Goal: Communication & Community: Answer question/provide support

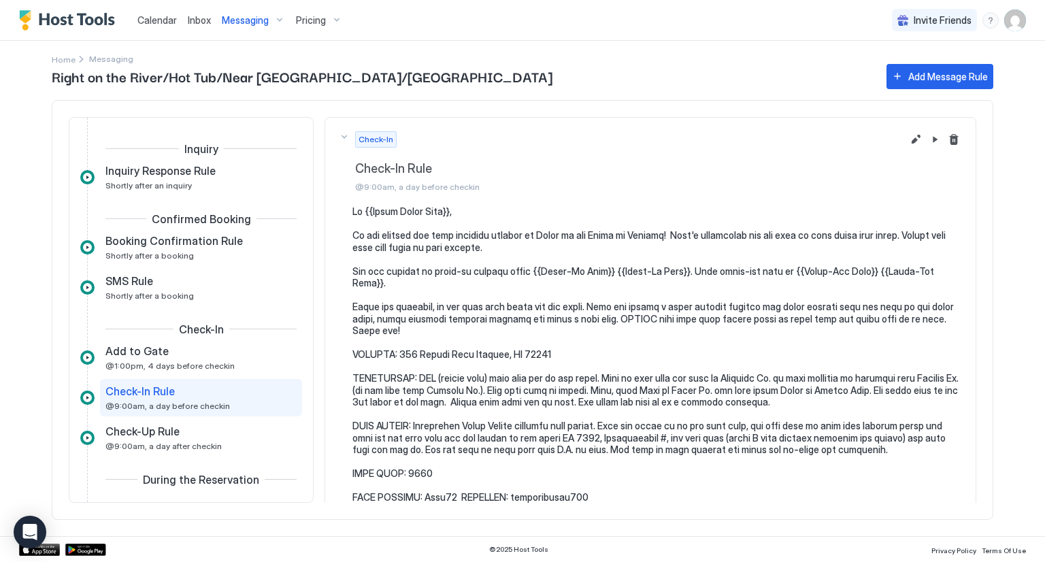
click at [199, 16] on span "Inbox" at bounding box center [199, 20] width 23 height 12
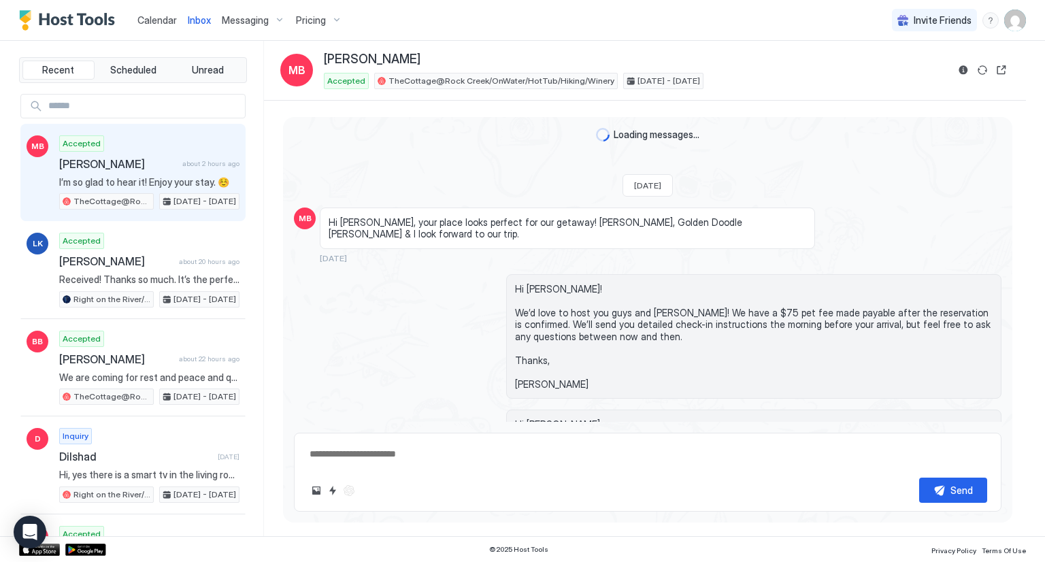
scroll to position [2723, 0]
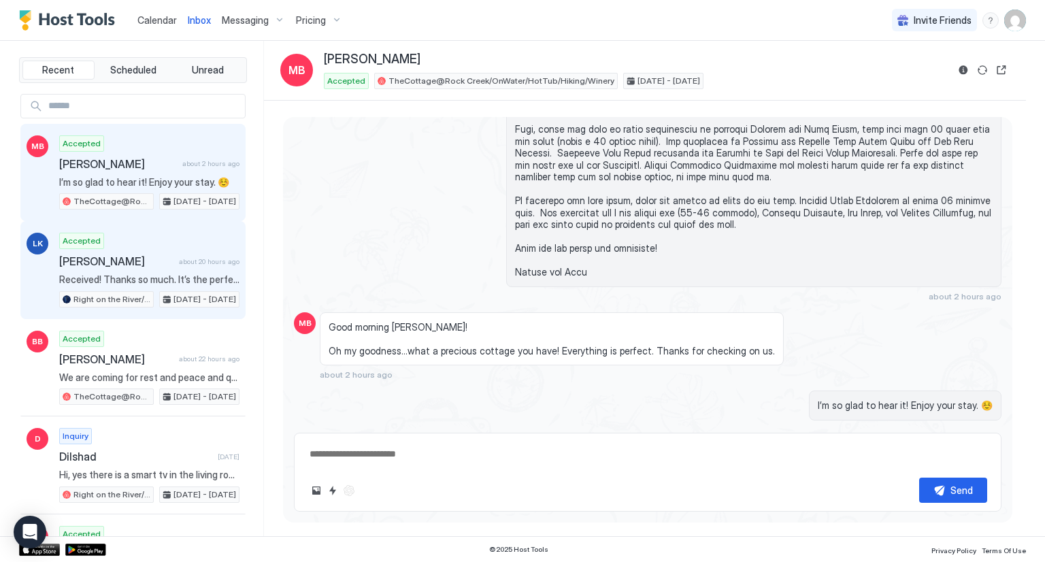
click at [127, 265] on span "[PERSON_NAME]" at bounding box center [116, 261] width 114 height 14
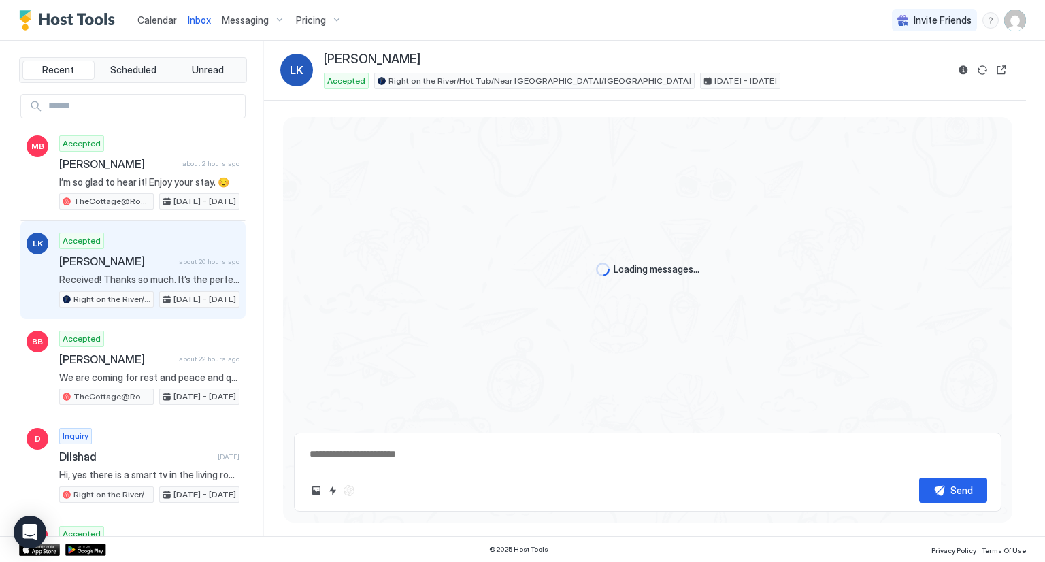
scroll to position [677, 0]
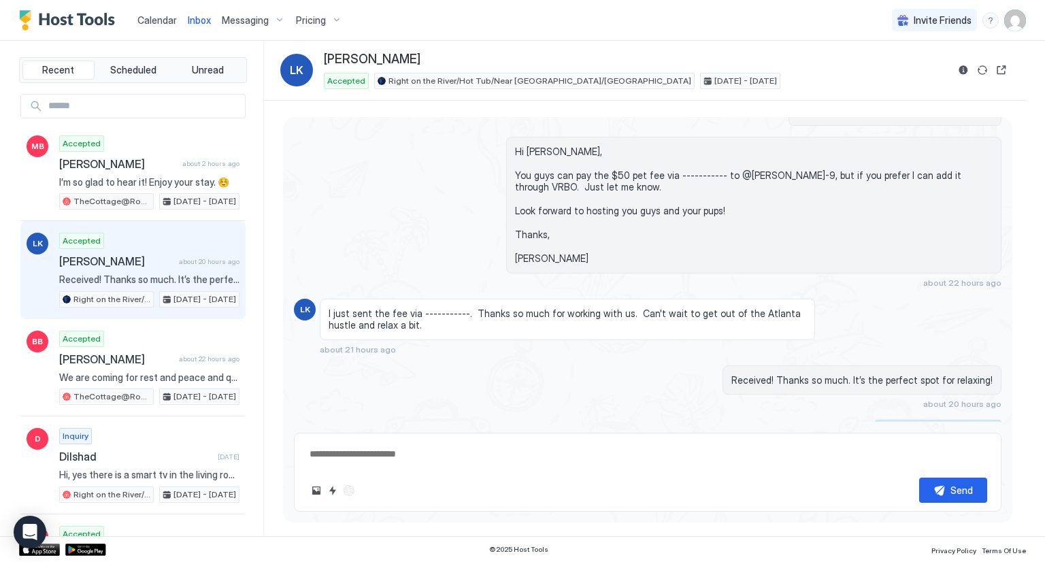
click at [967, 422] on div "Scheduled Messages" at bounding box center [939, 429] width 93 height 14
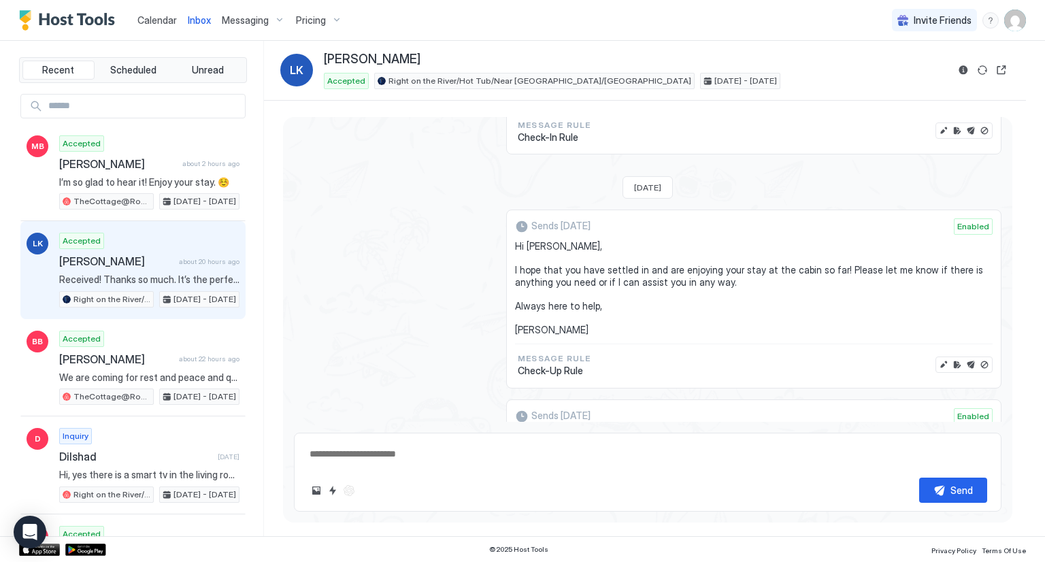
scroll to position [2577, 0]
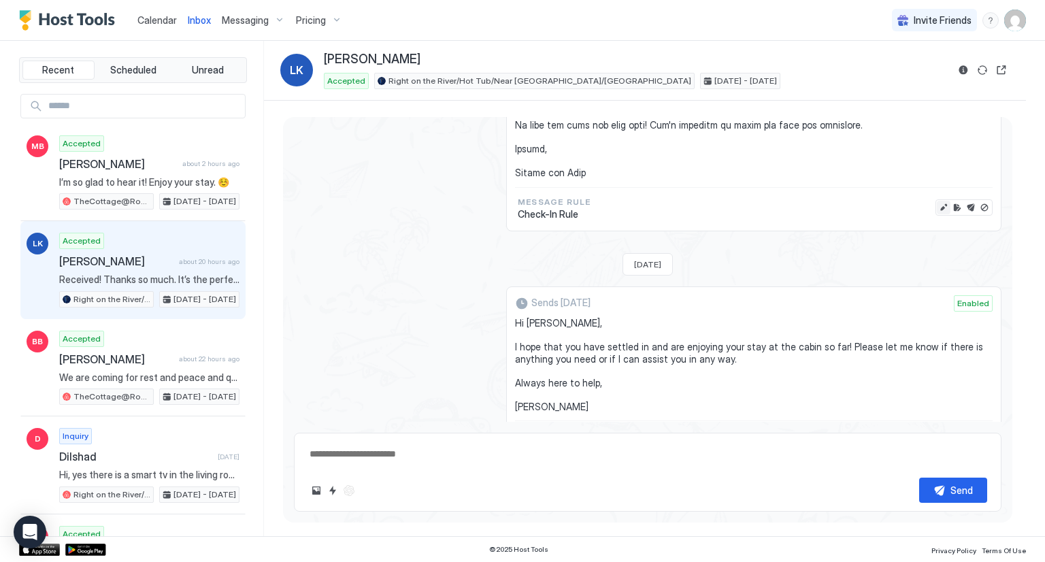
click at [937, 201] on button "Edit message" at bounding box center [944, 208] width 14 height 14
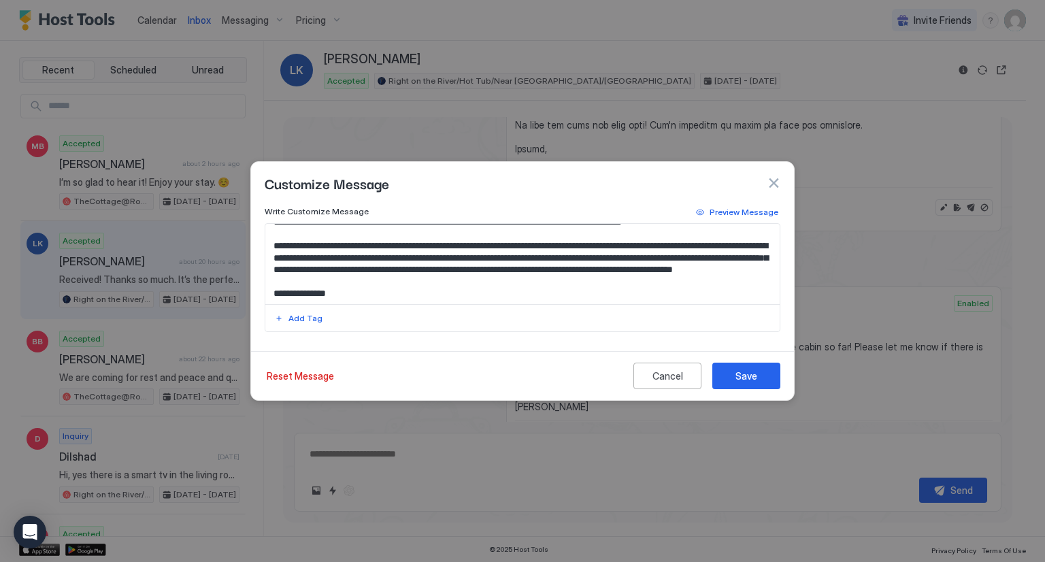
scroll to position [204, 0]
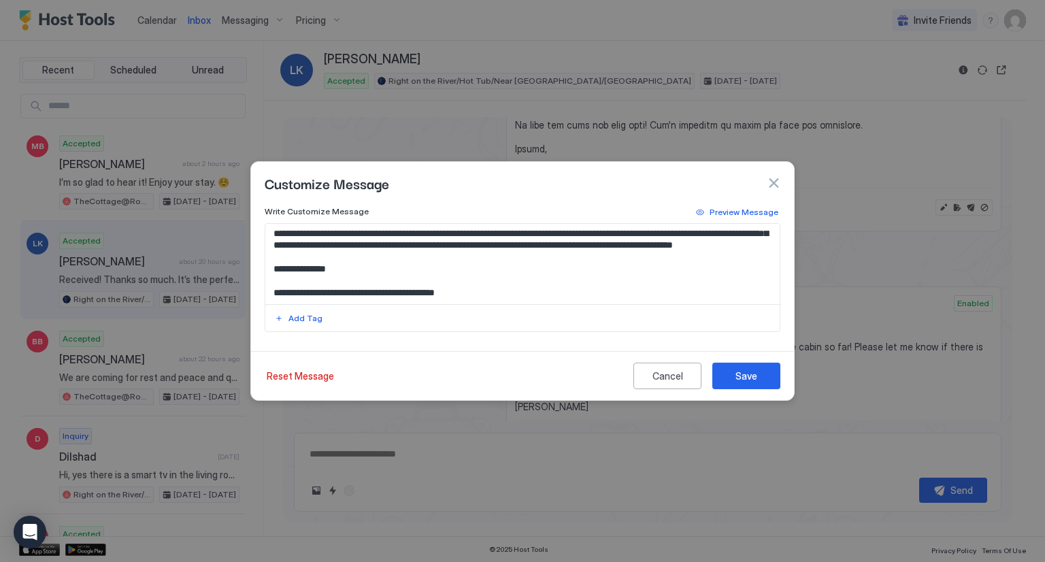
click at [688, 271] on textarea "Input Field" at bounding box center [522, 264] width 515 height 80
paste textarea "******"
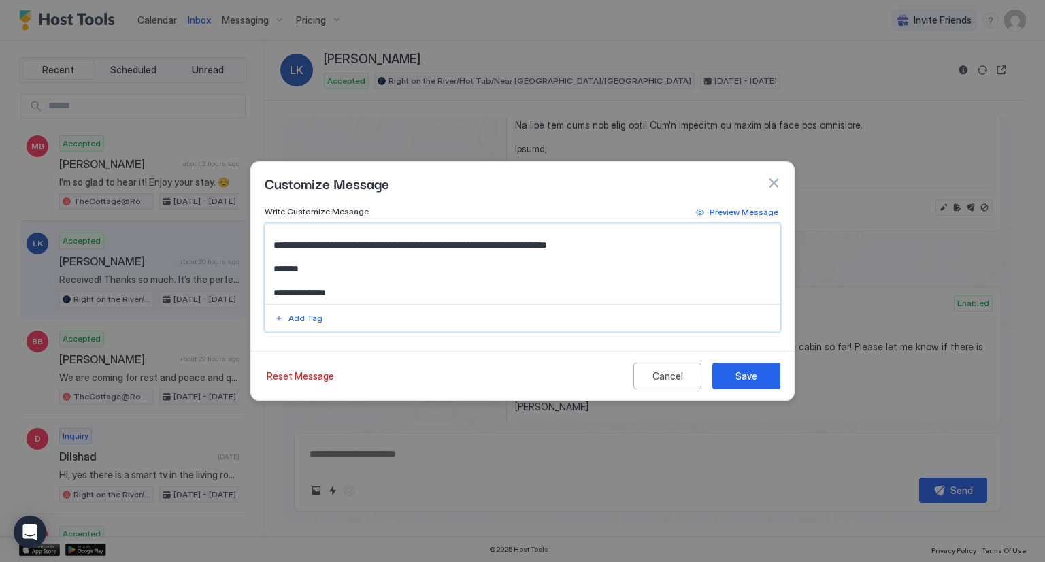
scroll to position [1341, 0]
drag, startPoint x: 560, startPoint y: 260, endPoint x: 586, endPoint y: 260, distance: 25.8
click at [586, 260] on textarea "Input Field" at bounding box center [522, 264] width 515 height 80
type textarea "**********"
click at [746, 373] on div "Save" at bounding box center [746, 376] width 22 height 14
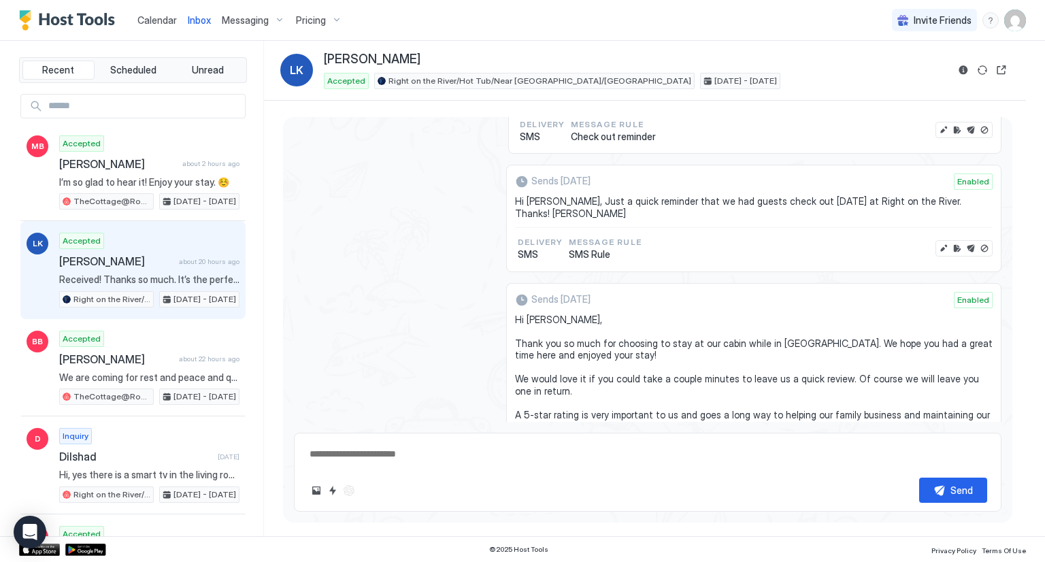
scroll to position [3597, 0]
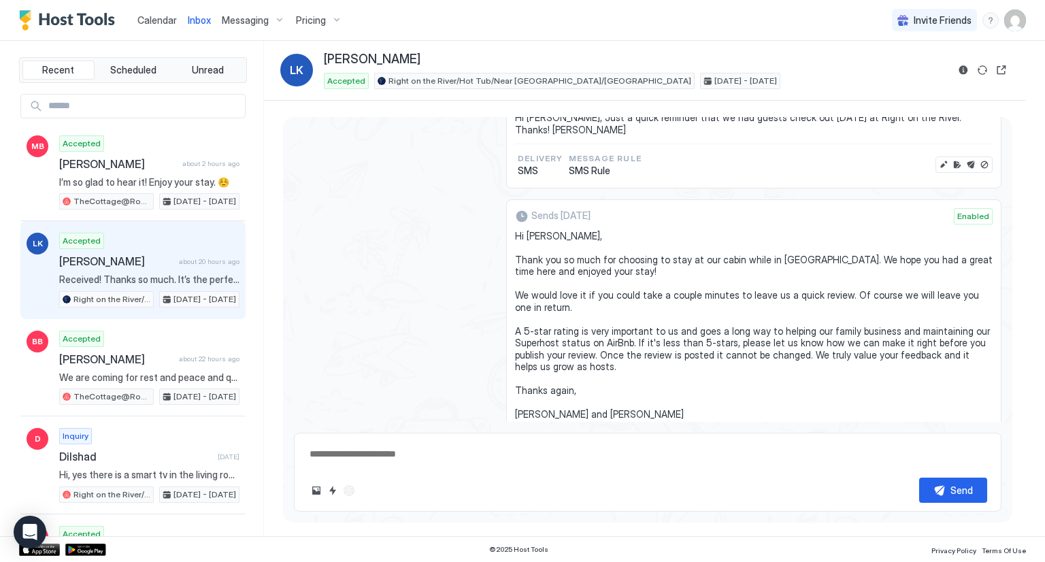
click at [937, 442] on button "Edit message" at bounding box center [944, 449] width 14 height 14
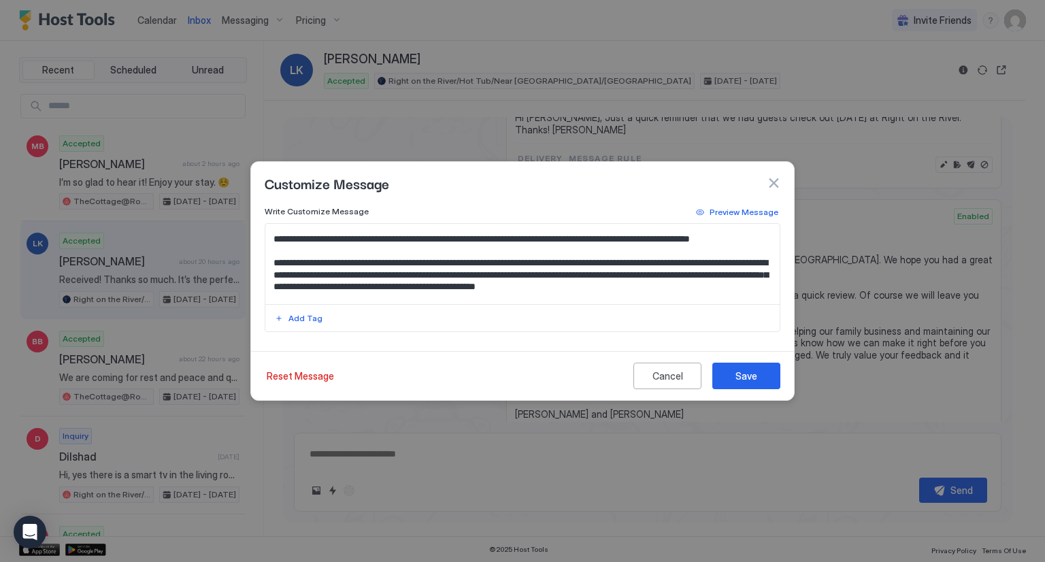
scroll to position [68, 0]
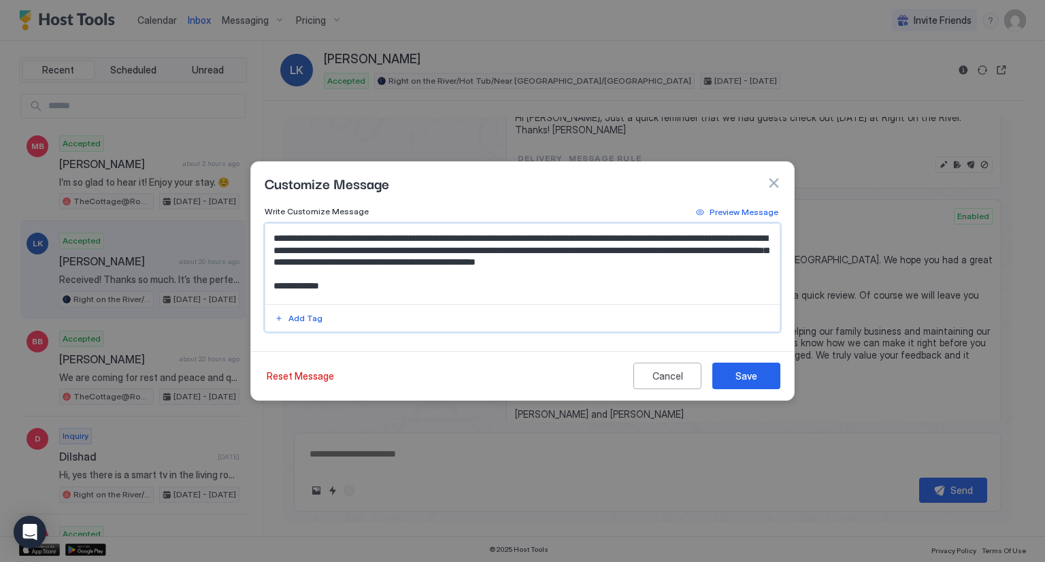
drag, startPoint x: 317, startPoint y: 278, endPoint x: 272, endPoint y: 278, distance: 44.9
click at [272, 278] on textarea "**********" at bounding box center [522, 264] width 515 height 80
drag, startPoint x: 277, startPoint y: 265, endPoint x: 263, endPoint y: 265, distance: 14.3
click at [263, 265] on div "**********" at bounding box center [522, 274] width 543 height 141
drag, startPoint x: 286, startPoint y: 273, endPoint x: 312, endPoint y: 278, distance: 27.1
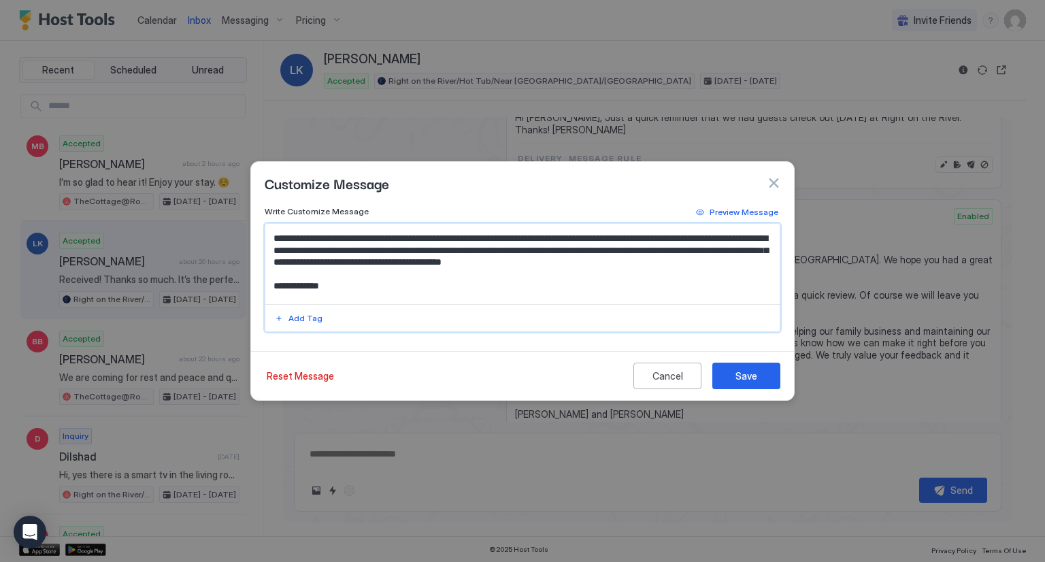
click at [312, 278] on textarea "**********" at bounding box center [522, 264] width 515 height 80
type textarea "**********"
click at [754, 375] on div "Save" at bounding box center [746, 376] width 22 height 14
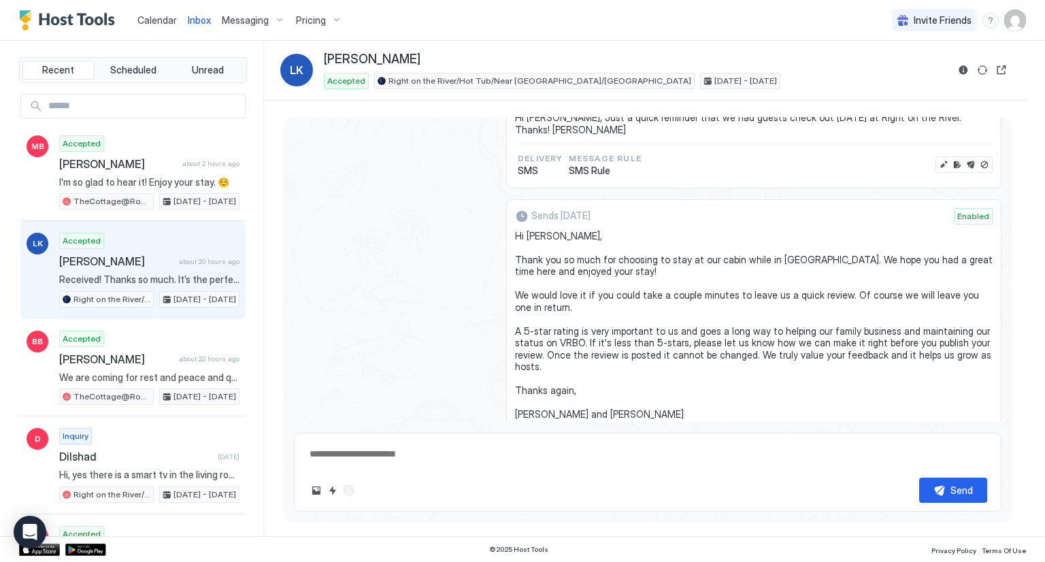
click at [196, 20] on span "Inbox" at bounding box center [199, 20] width 23 height 12
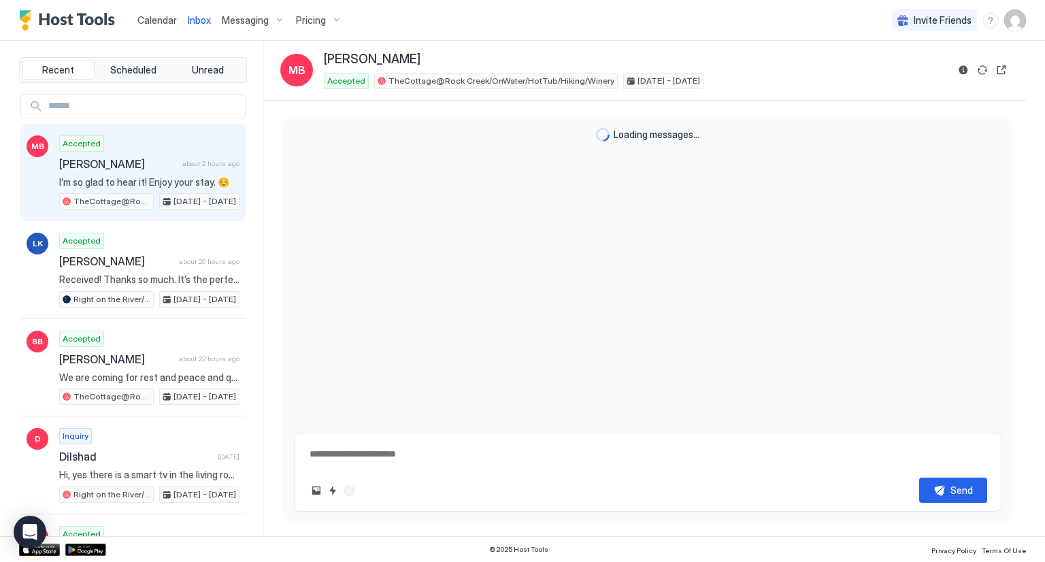
scroll to position [2723, 0]
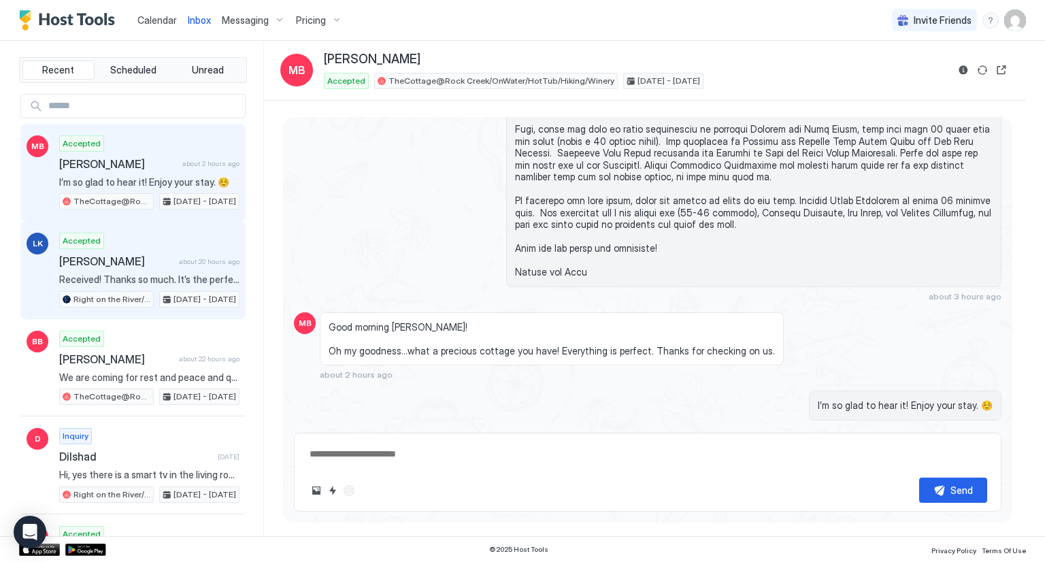
click at [114, 260] on span "[PERSON_NAME]" at bounding box center [116, 261] width 114 height 14
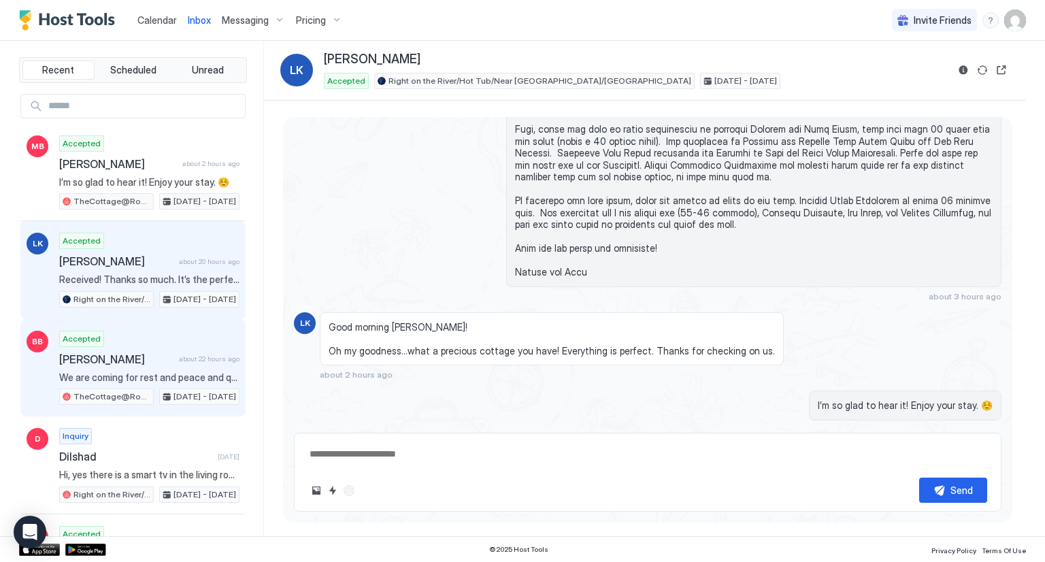
scroll to position [677, 0]
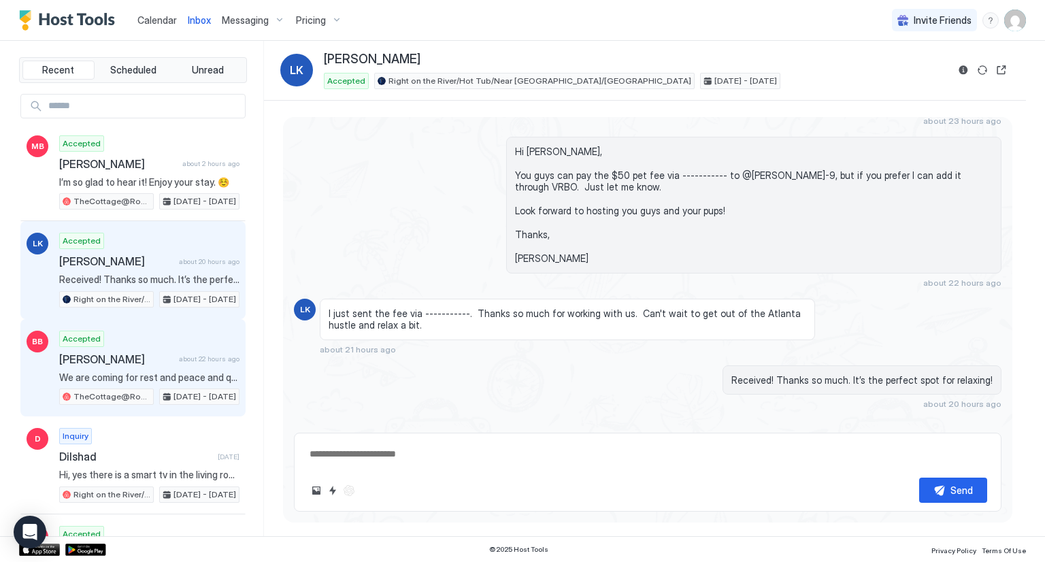
click at [137, 361] on span "[PERSON_NAME]" at bounding box center [116, 359] width 114 height 14
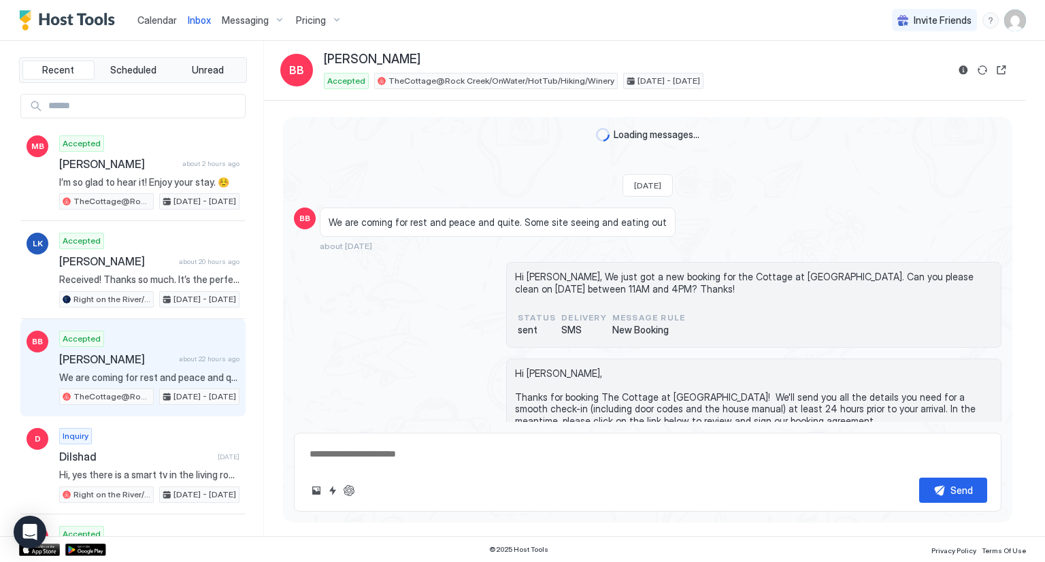
scroll to position [2734, 0]
